Goal: Task Accomplishment & Management: Complete application form

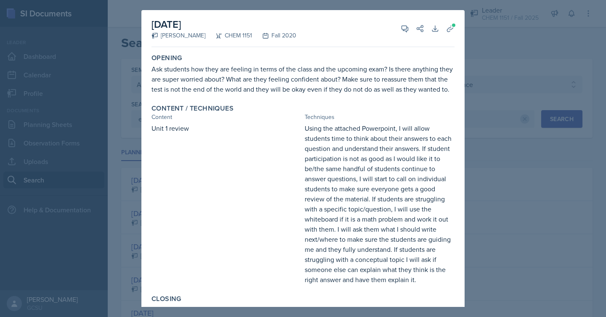
select select "all"
select select "7bd47903-3574-489d-8c9e-6ab34119391f"
select select "1"
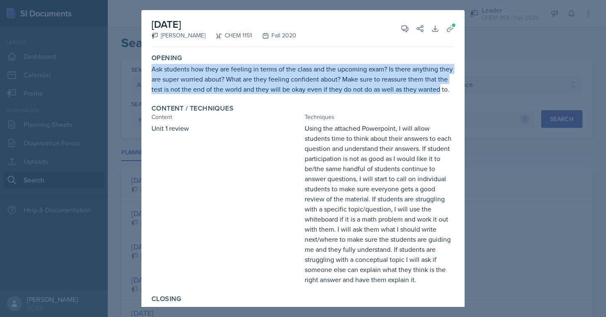
scroll to position [264, 0]
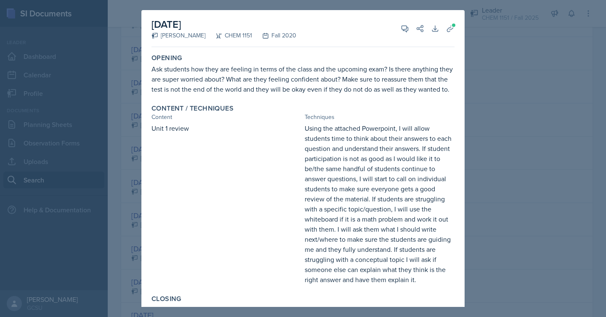
click at [495, 80] on div at bounding box center [303, 158] width 606 height 317
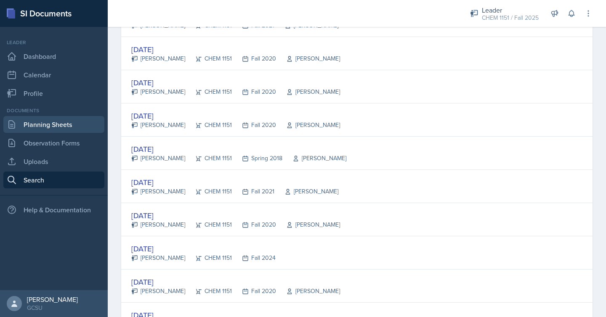
click at [59, 124] on link "Planning Sheets" at bounding box center [53, 124] width 101 height 17
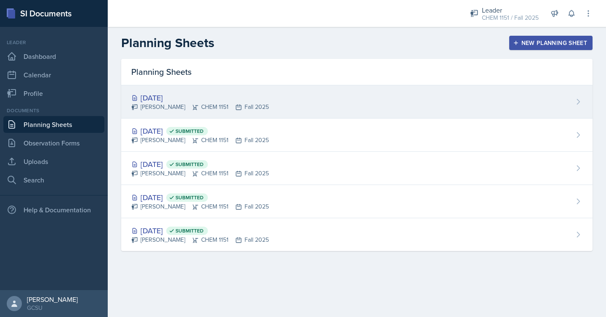
click at [338, 94] on div "[DATE] Odeya Atar CHEM 1151 Fall 2025" at bounding box center [356, 101] width 471 height 33
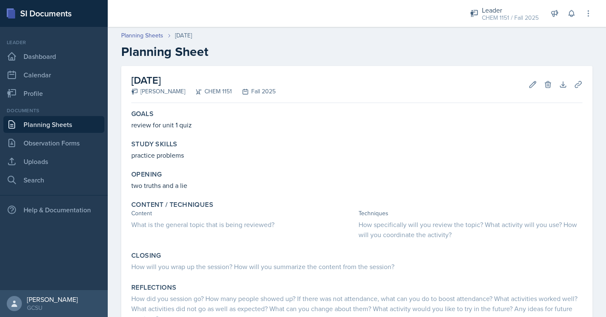
scroll to position [66, 0]
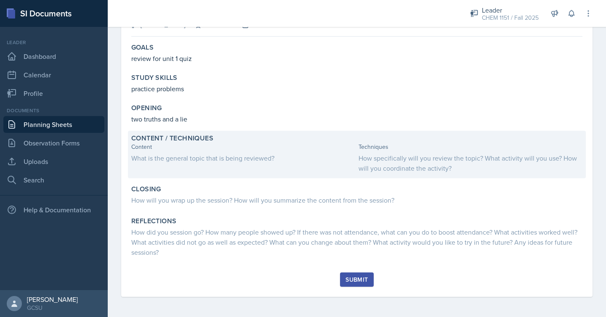
click at [276, 156] on div "What is the general topic that is being reviewed?" at bounding box center [243, 158] width 224 height 10
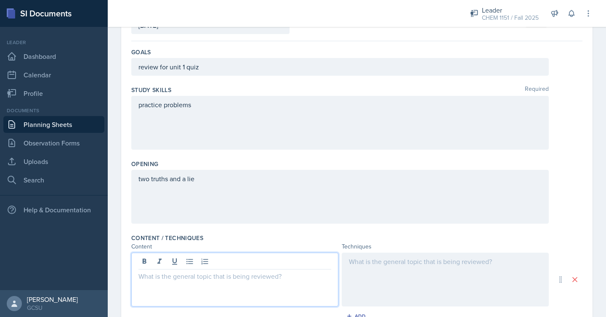
click at [213, 257] on div at bounding box center [234, 280] width 207 height 54
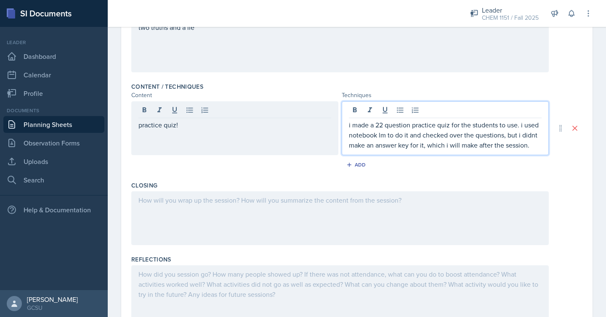
scroll to position [223, 0]
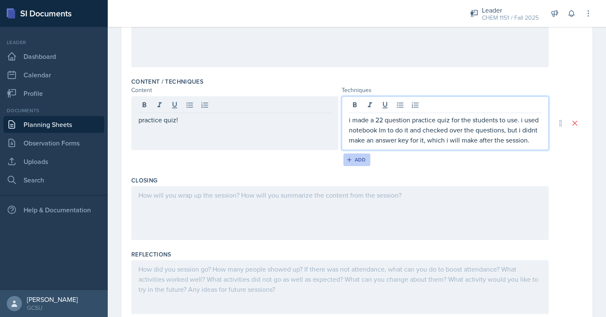
click at [349, 161] on icon "button" at bounding box center [349, 160] width 6 height 6
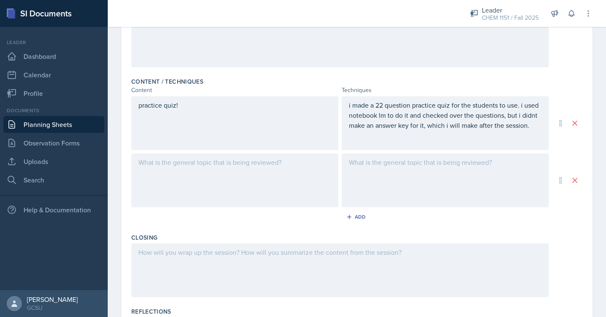
click at [234, 166] on div at bounding box center [234, 181] width 207 height 54
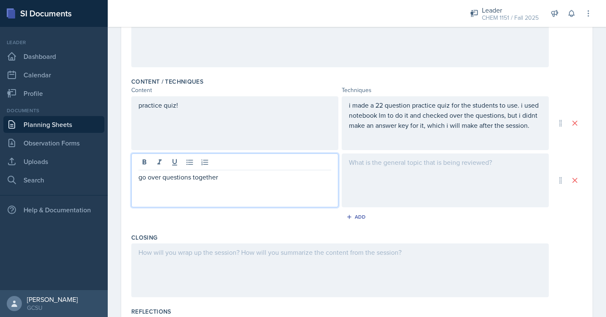
click at [372, 184] on div at bounding box center [445, 181] width 207 height 54
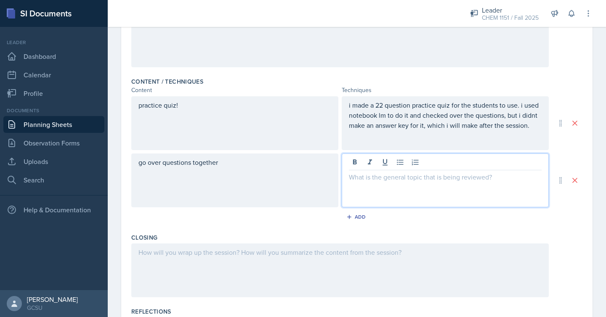
scroll to position [238, 0]
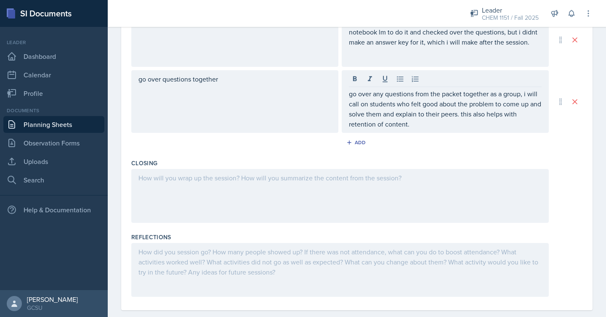
click at [368, 197] on div at bounding box center [340, 196] width 418 height 54
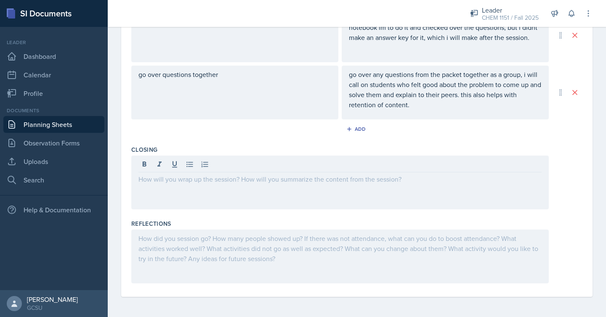
click at [376, 189] on div at bounding box center [340, 183] width 418 height 54
click at [319, 261] on div at bounding box center [340, 257] width 418 height 54
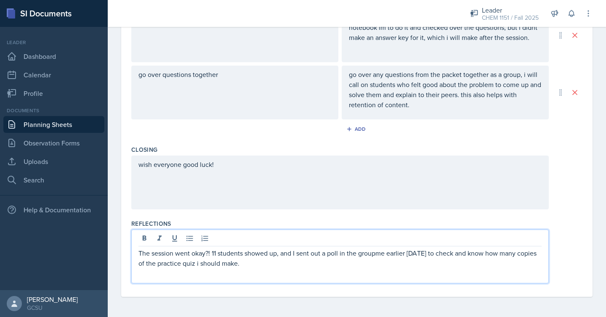
click at [201, 263] on p "The session went okay?! 11 students showed up, and I sent out a poll in the gro…" at bounding box center [339, 258] width 403 height 20
click at [259, 259] on p "The session went okay?! 11 students showed up, and I sent out a poll in the gro…" at bounding box center [339, 258] width 403 height 20
drag, startPoint x: 307, startPoint y: 263, endPoint x: 264, endPoint y: 262, distance: 43.4
click at [264, 262] on p "The session went okay?! 11 students showed up, and I sent out a poll in the gro…" at bounding box center [339, 258] width 403 height 20
click at [309, 266] on p "The session went okay?! 11 students showed up, and I sent out a poll in the gro…" at bounding box center [339, 258] width 403 height 20
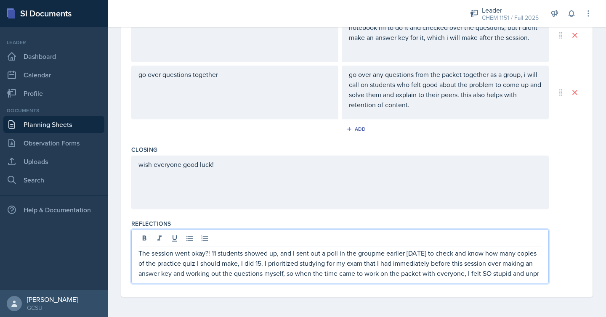
scroll to position [320, 0]
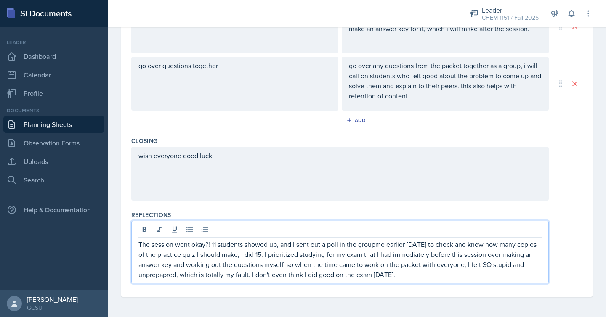
click at [168, 274] on p "The session went okay?! 11 students showed up, and I sent out a poll in the gro…" at bounding box center [339, 259] width 403 height 40
click at [396, 274] on p "The session went okay?! 11 students showed up, and I sent out a poll in the gro…" at bounding box center [339, 259] width 403 height 40
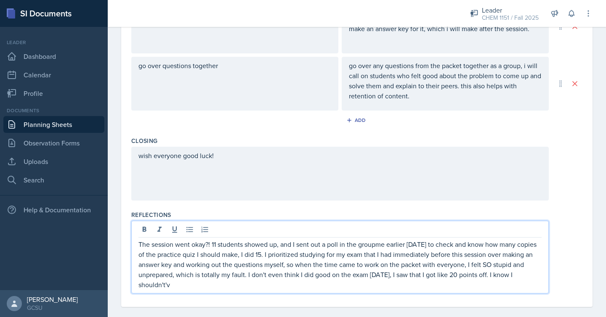
scroll to position [326, 0]
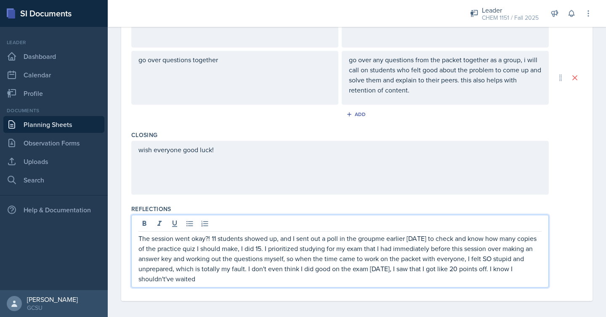
click at [166, 279] on p "The session went okay?! 11 students showed up, and I sent out a poll in the gro…" at bounding box center [339, 259] width 403 height 51
click at [225, 279] on p "The session went okay?! 11 students showed up, and I sent out a poll in the gro…" at bounding box center [339, 259] width 403 height 51
click at [224, 282] on p "The session went okay?! 11 students showed up, and I sent out a poll in the gro…" at bounding box center [339, 259] width 403 height 51
click at [213, 281] on p "The session went okay?! 11 students showed up, and I sent out a poll in the gro…" at bounding box center [339, 259] width 403 height 51
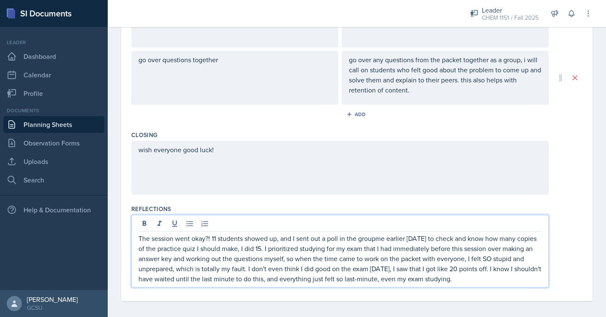
click at [140, 240] on p "The session went okay?! 11 students showed up, and I sent out a poll in the gro…" at bounding box center [339, 259] width 403 height 51
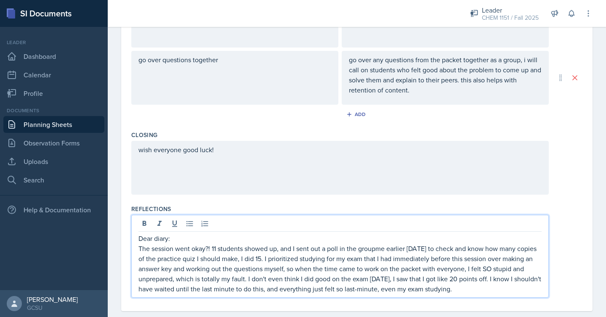
scroll to position [340, 0]
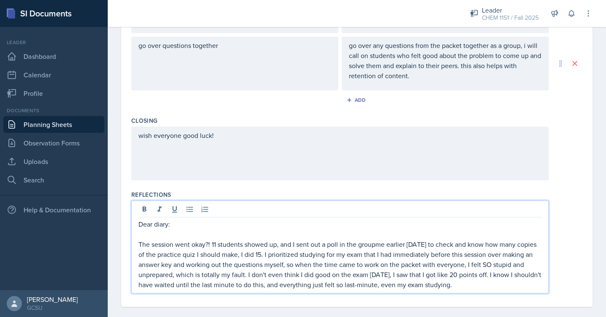
click at [465, 289] on p "The session went okay?! 11 students showed up, and I sent out a poll in the gro…" at bounding box center [339, 264] width 403 height 51
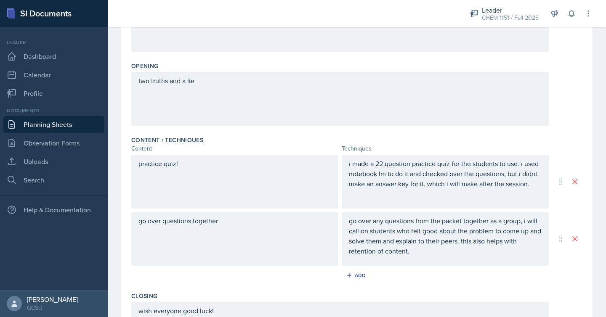
scroll to position [22, 0]
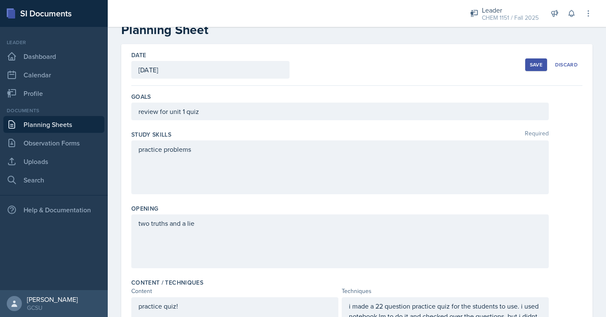
click at [530, 64] on div "Save" at bounding box center [536, 64] width 13 height 7
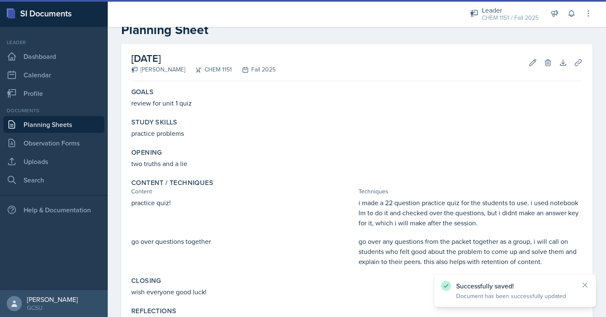
scroll to position [188, 0]
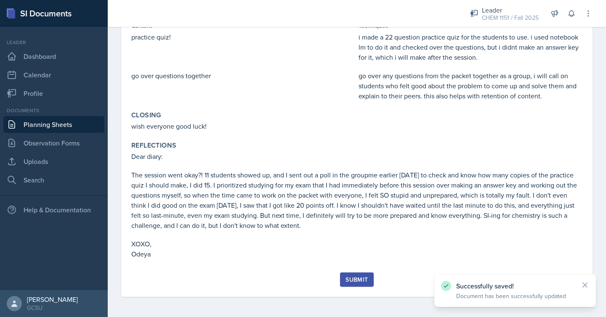
click at [365, 278] on div "Submit" at bounding box center [357, 280] width 22 height 7
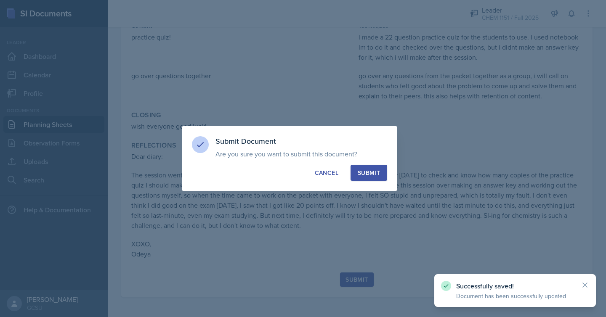
click at [379, 169] on div "Submit" at bounding box center [369, 173] width 22 height 8
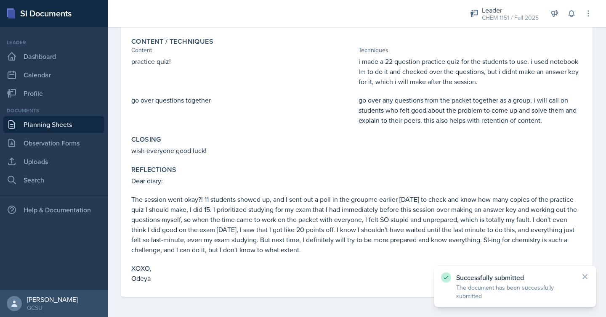
scroll to position [0, 0]
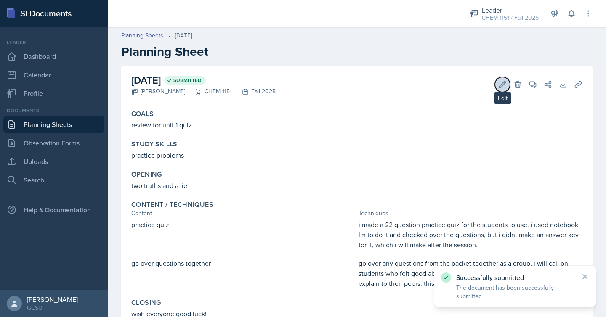
click at [503, 80] on button "Edit" at bounding box center [502, 84] width 15 height 15
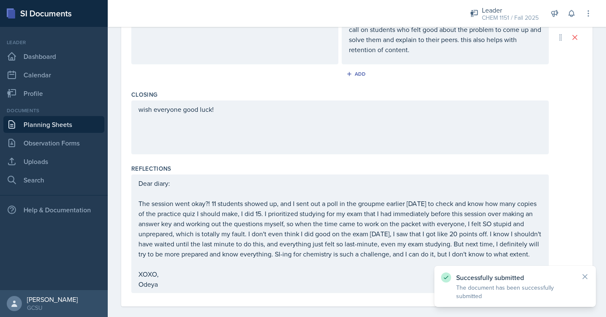
scroll to position [376, 0]
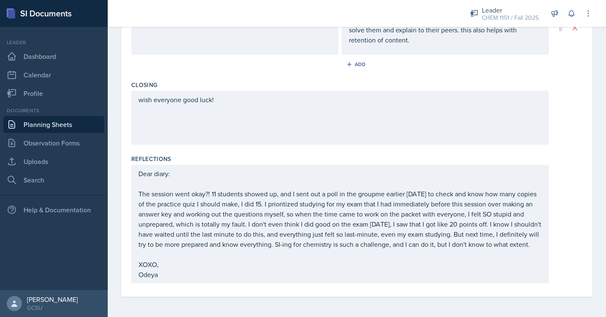
click at [536, 243] on p "The session went okay?! 11 students showed up, and I sent out a poll in the gro…" at bounding box center [339, 219] width 403 height 61
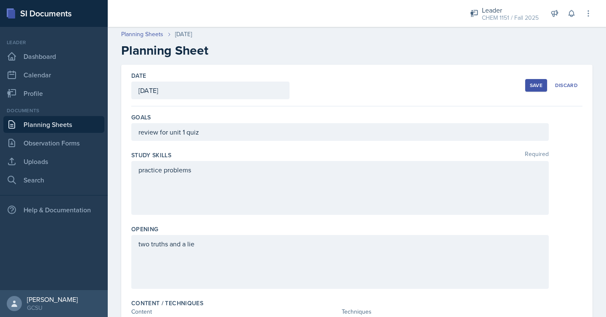
scroll to position [0, 0]
click at [534, 83] on div "Save" at bounding box center [536, 86] width 13 height 7
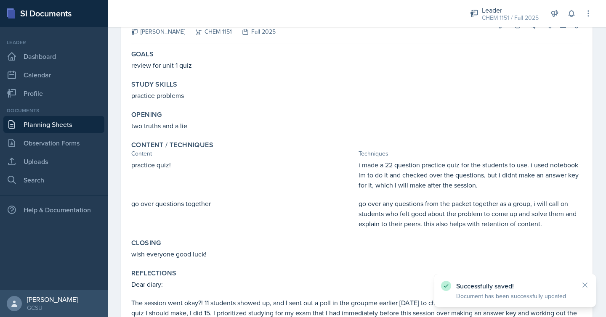
scroll to position [30, 0]
